Goal: Navigation & Orientation: Find specific page/section

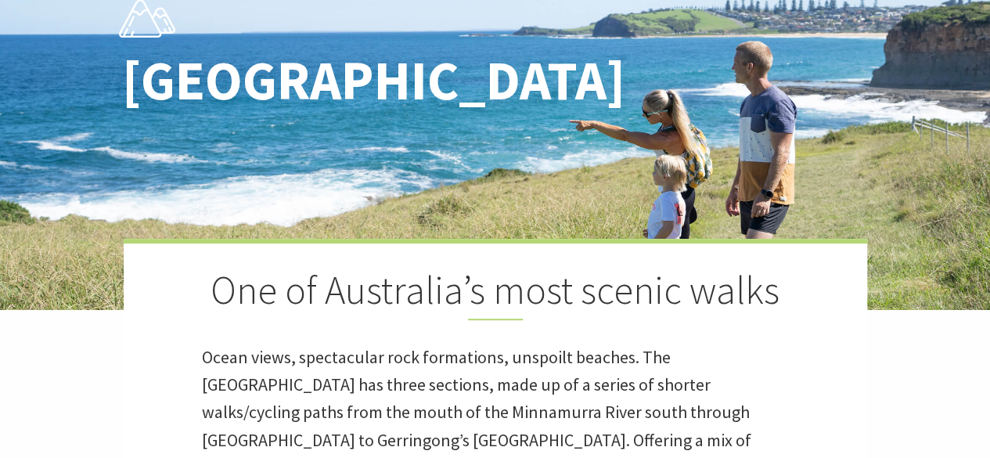
scroll to position [313, 0]
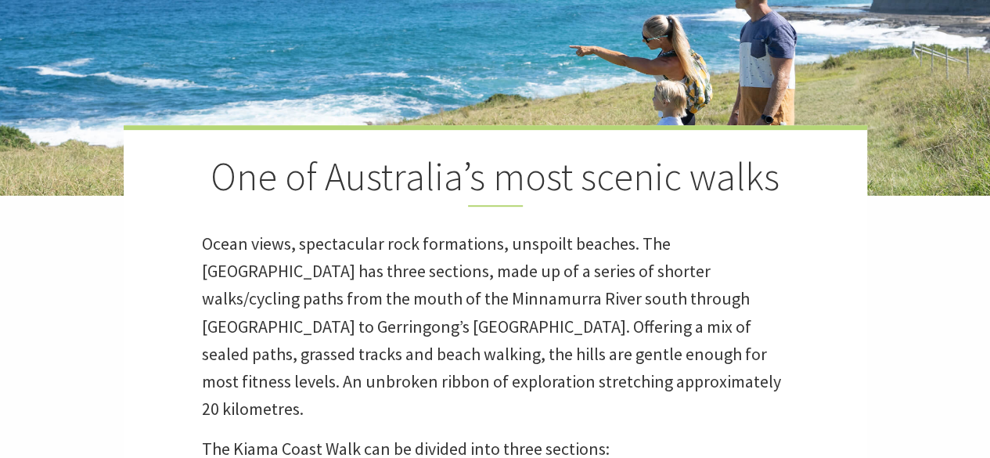
click at [38, 298] on div "Kiama Coast Walk One of Australia’s most scenic walks Ocean views, spectacular …" at bounding box center [495, 239] width 990 height 1104
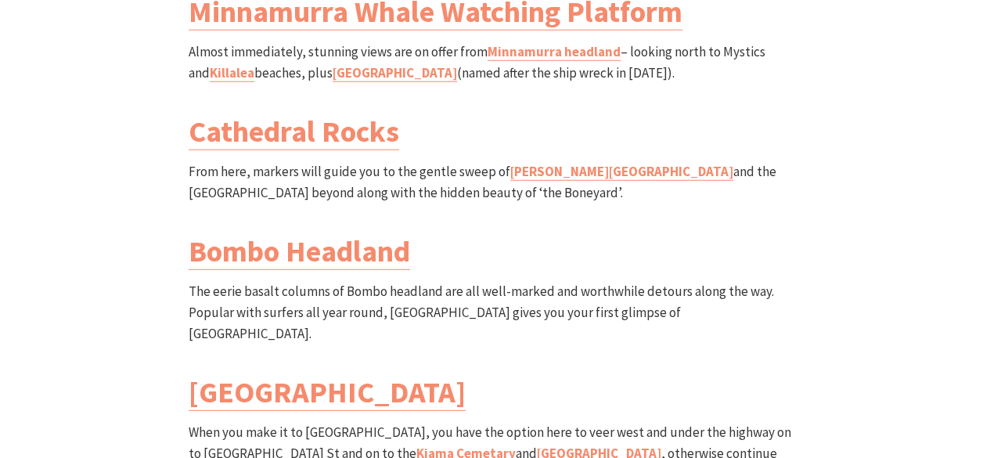
scroll to position [2032, 0]
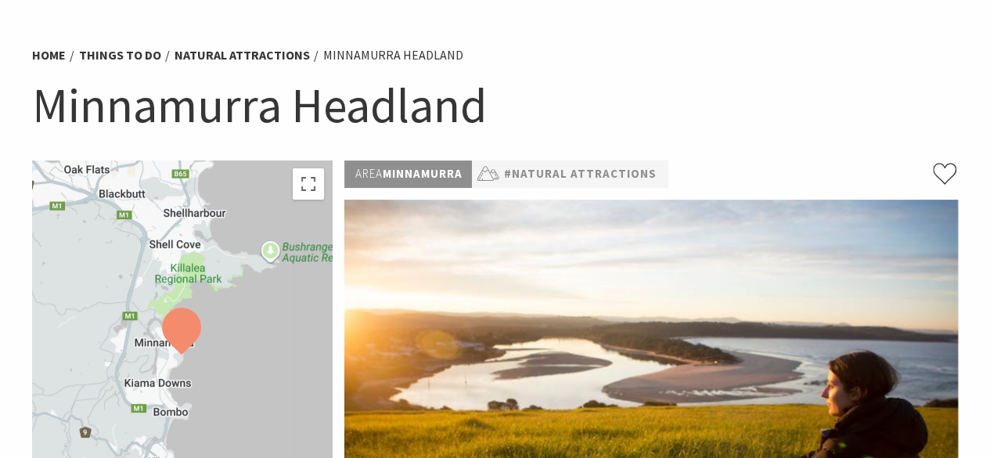
scroll to position [105, 0]
